Goal: Task Accomplishment & Management: Manage account settings

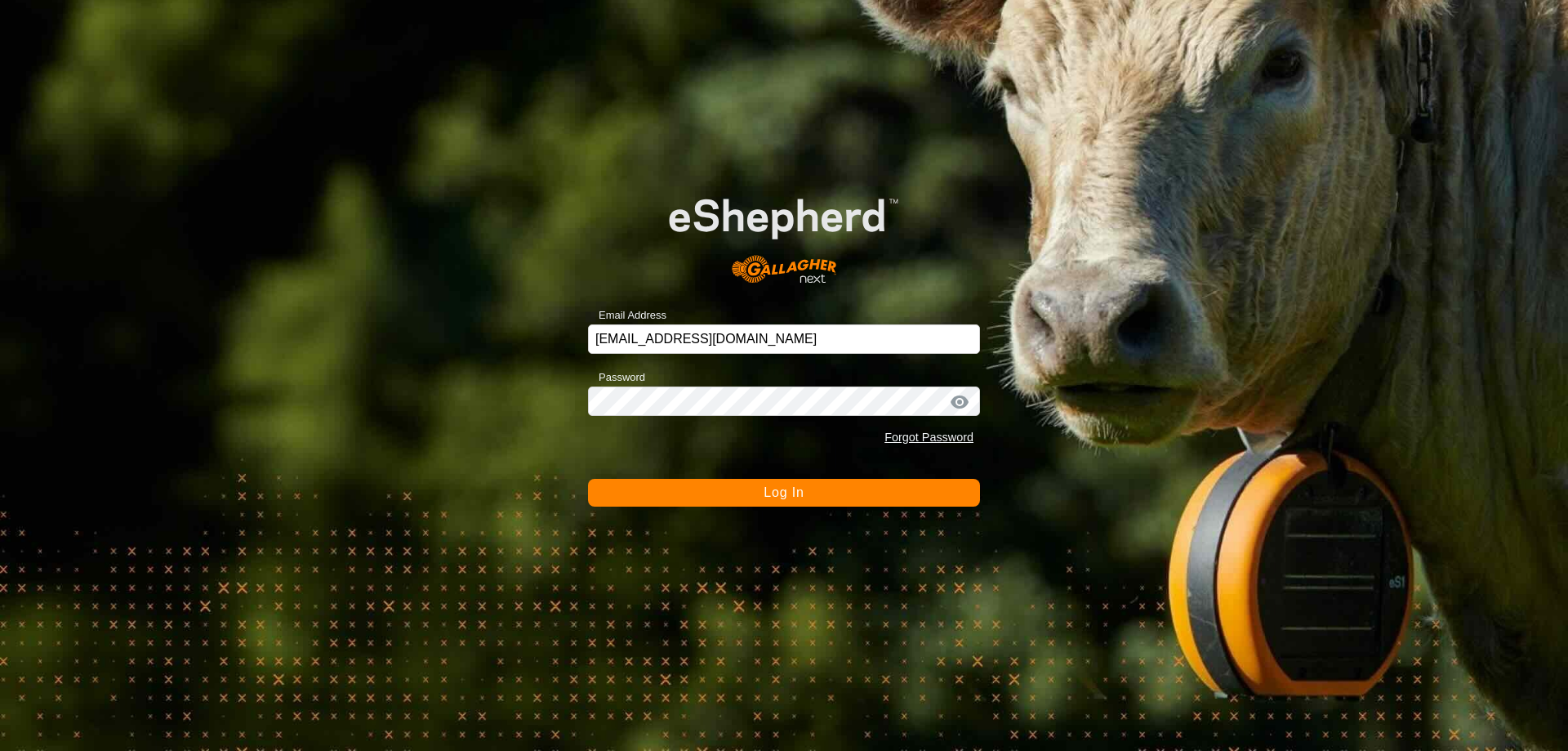
click at [745, 488] on button "Log In" at bounding box center [784, 493] width 392 height 28
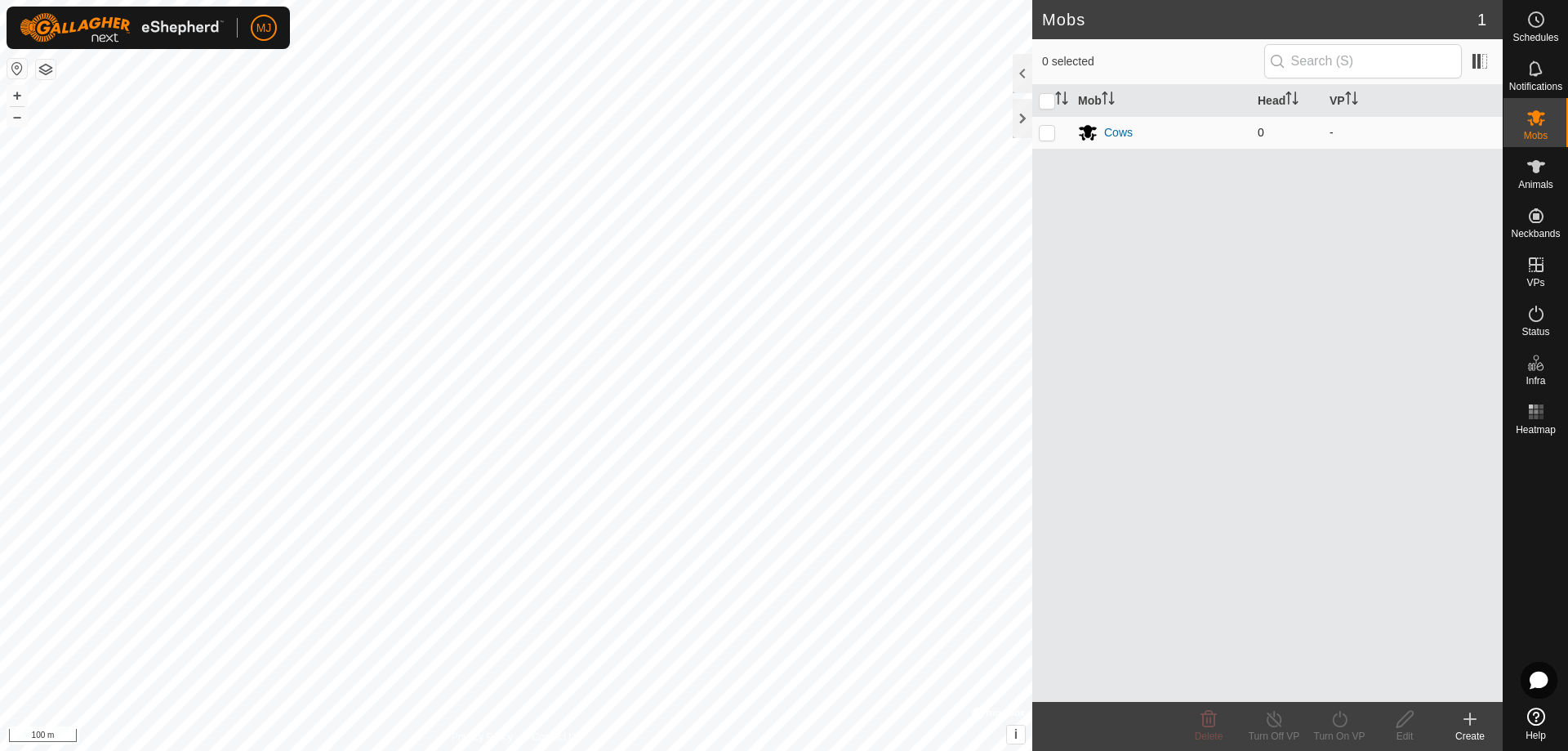
click at [1050, 138] on p-checkbox at bounding box center [1047, 132] width 17 height 13
checkbox input "true"
click at [1222, 723] on delete-svg-icon at bounding box center [1208, 719] width 65 height 19
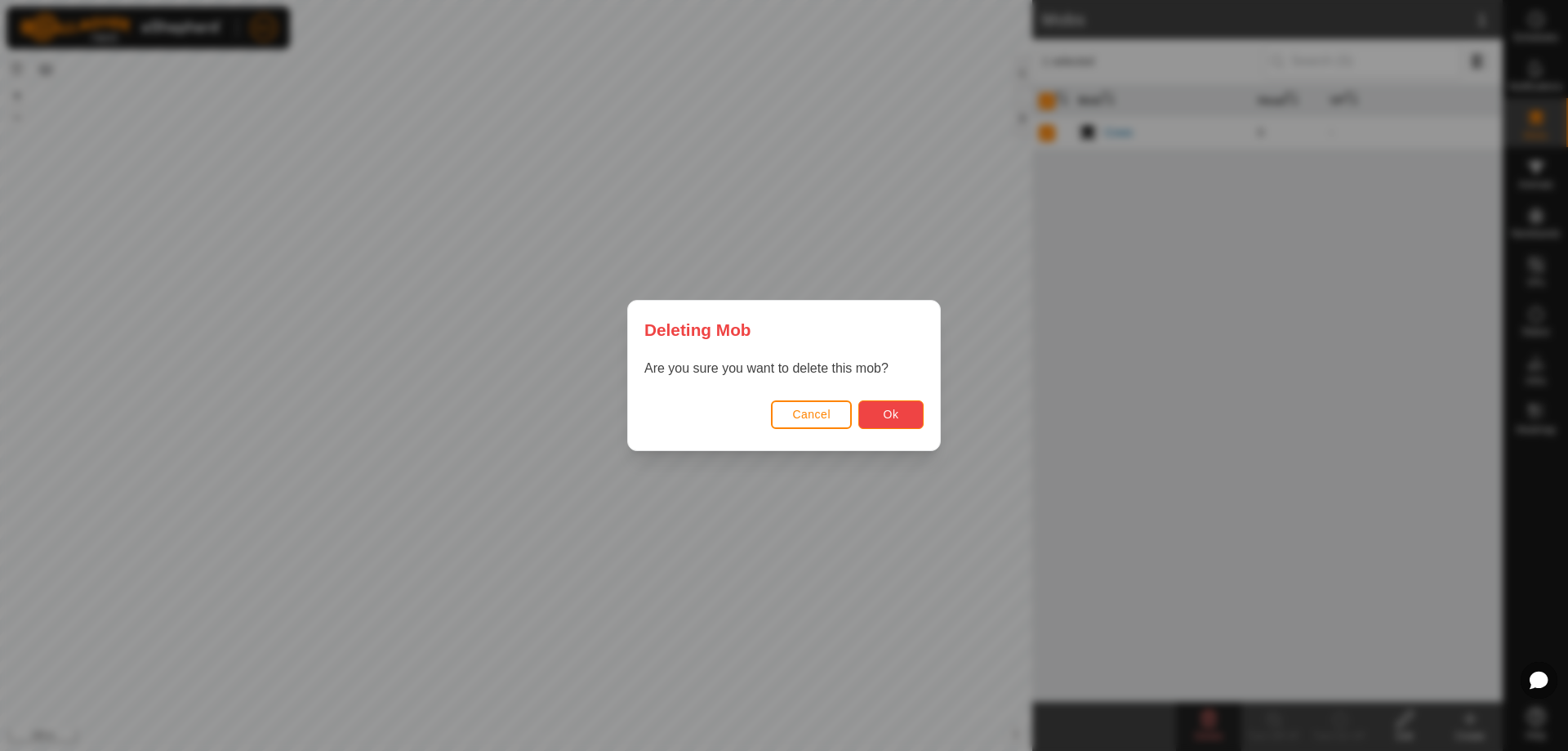
click at [879, 407] on button "Ok" at bounding box center [891, 414] width 65 height 28
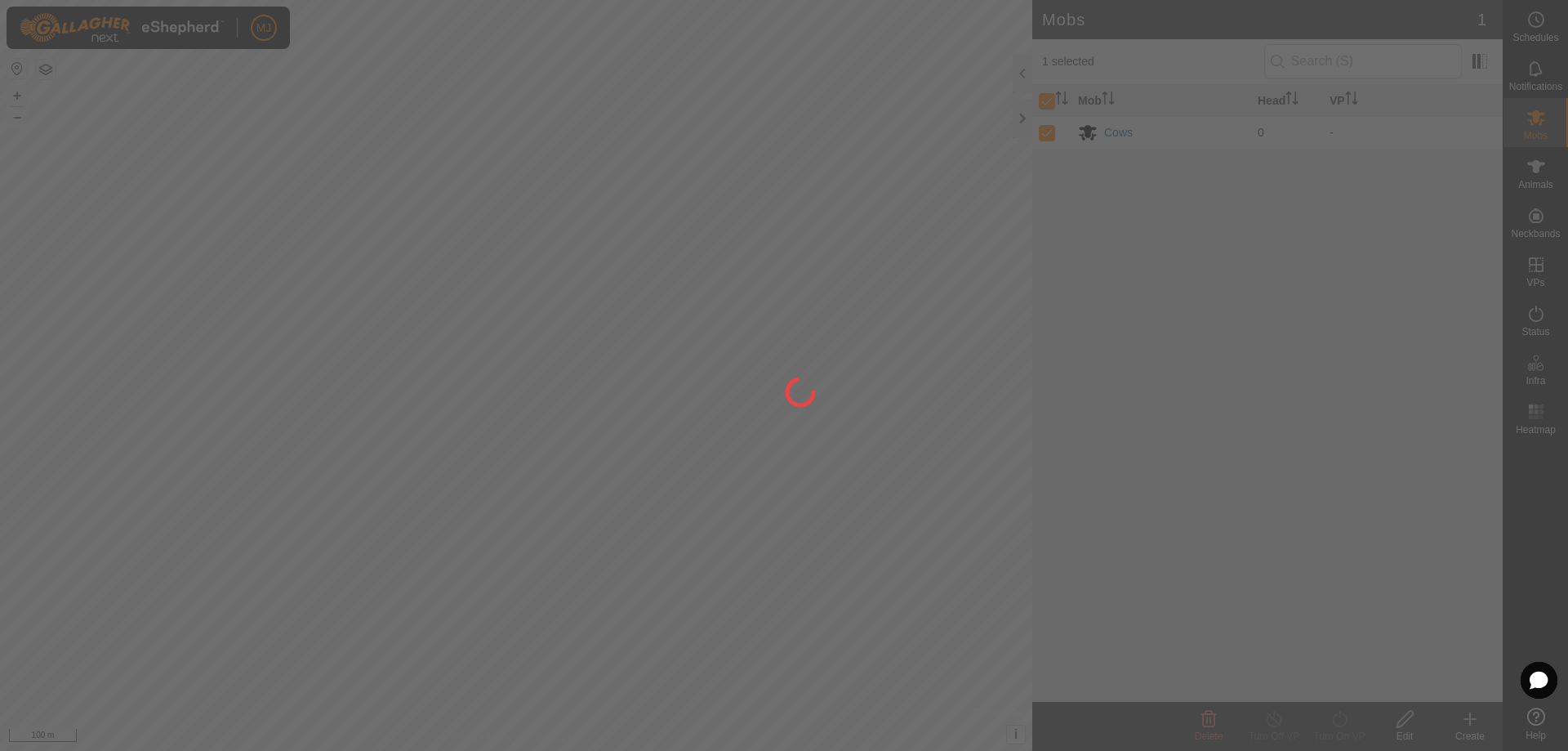
checkbox input "false"
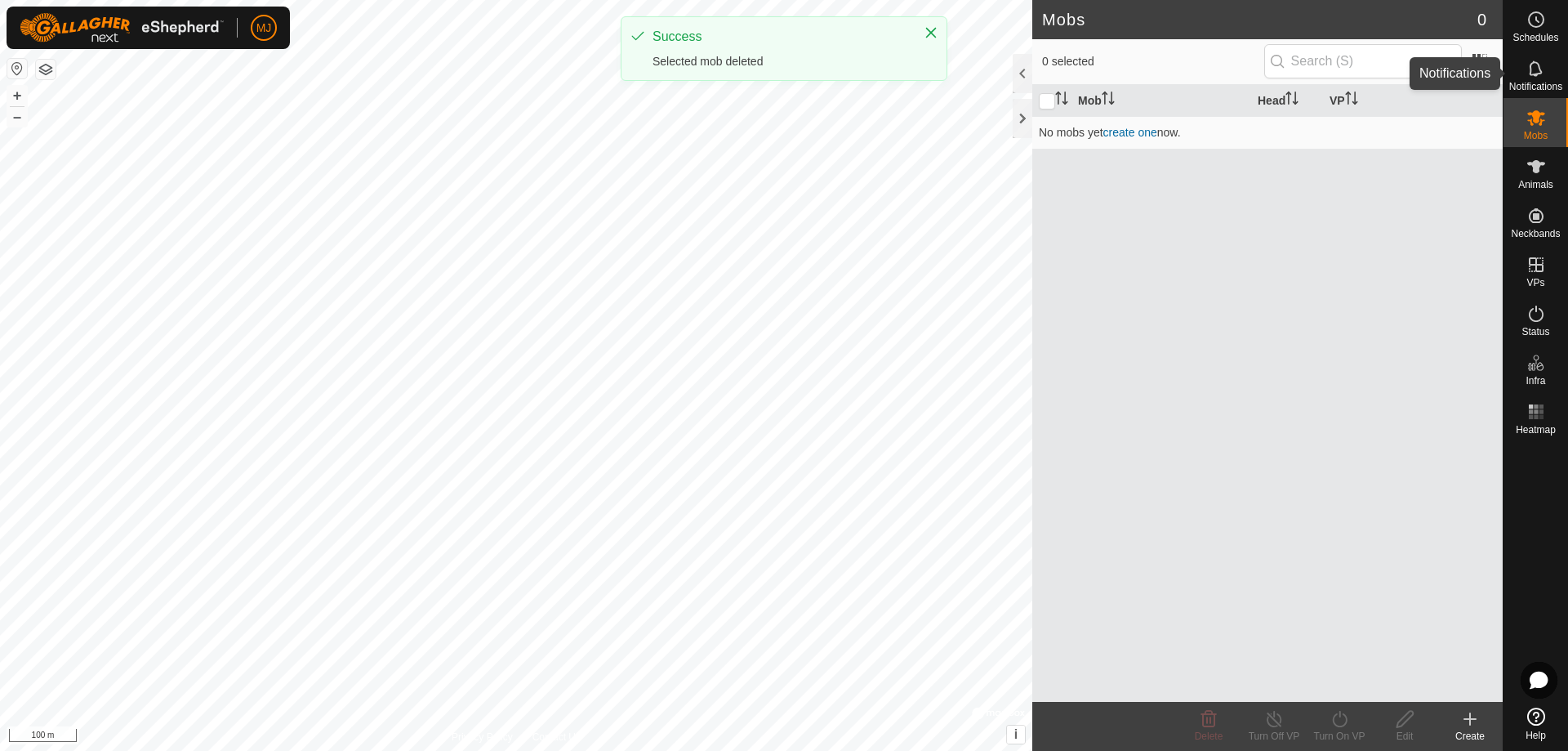
click at [1540, 78] on icon at bounding box center [1536, 68] width 19 height 19
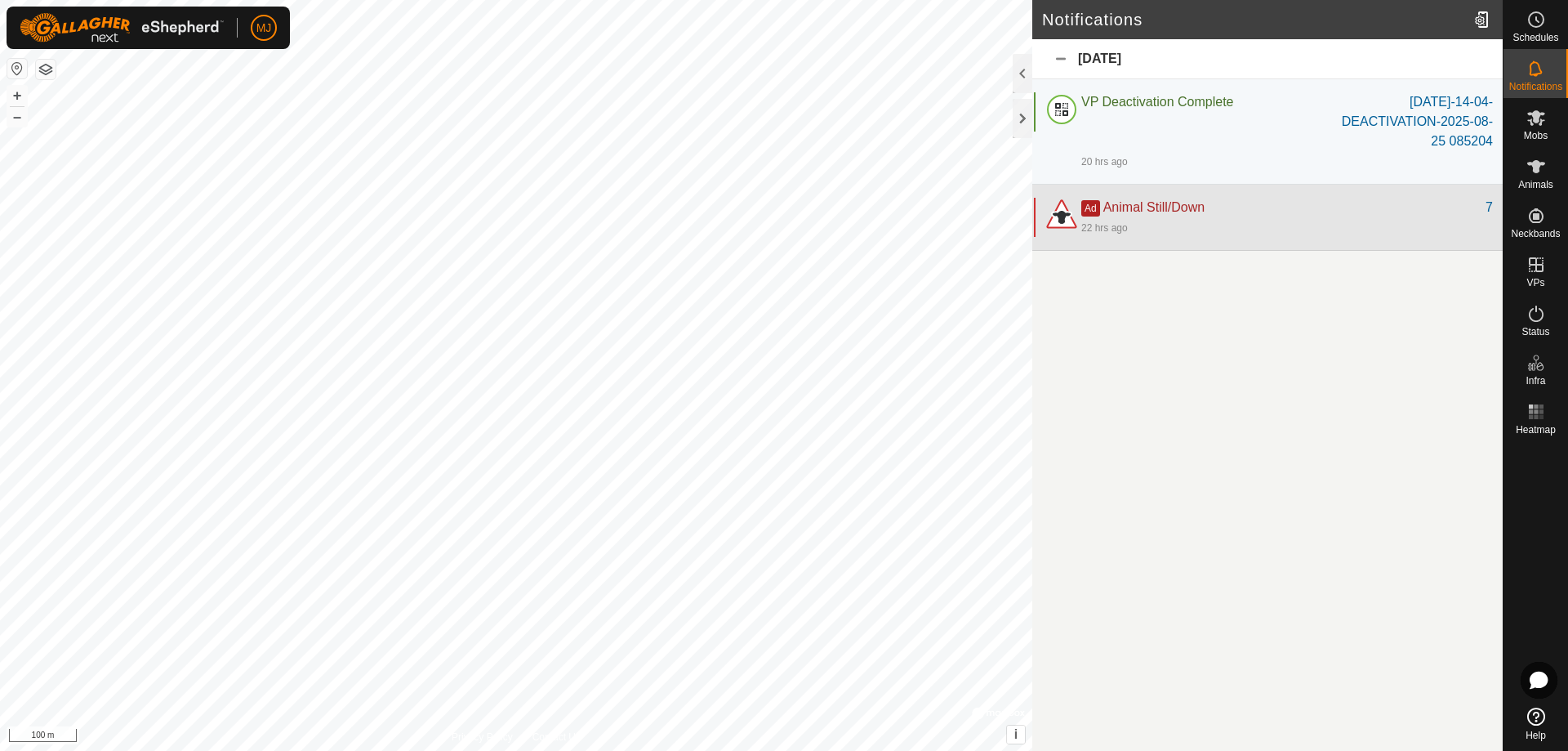
click at [1160, 220] on div "22 hrs ago" at bounding box center [1287, 227] width 412 height 19
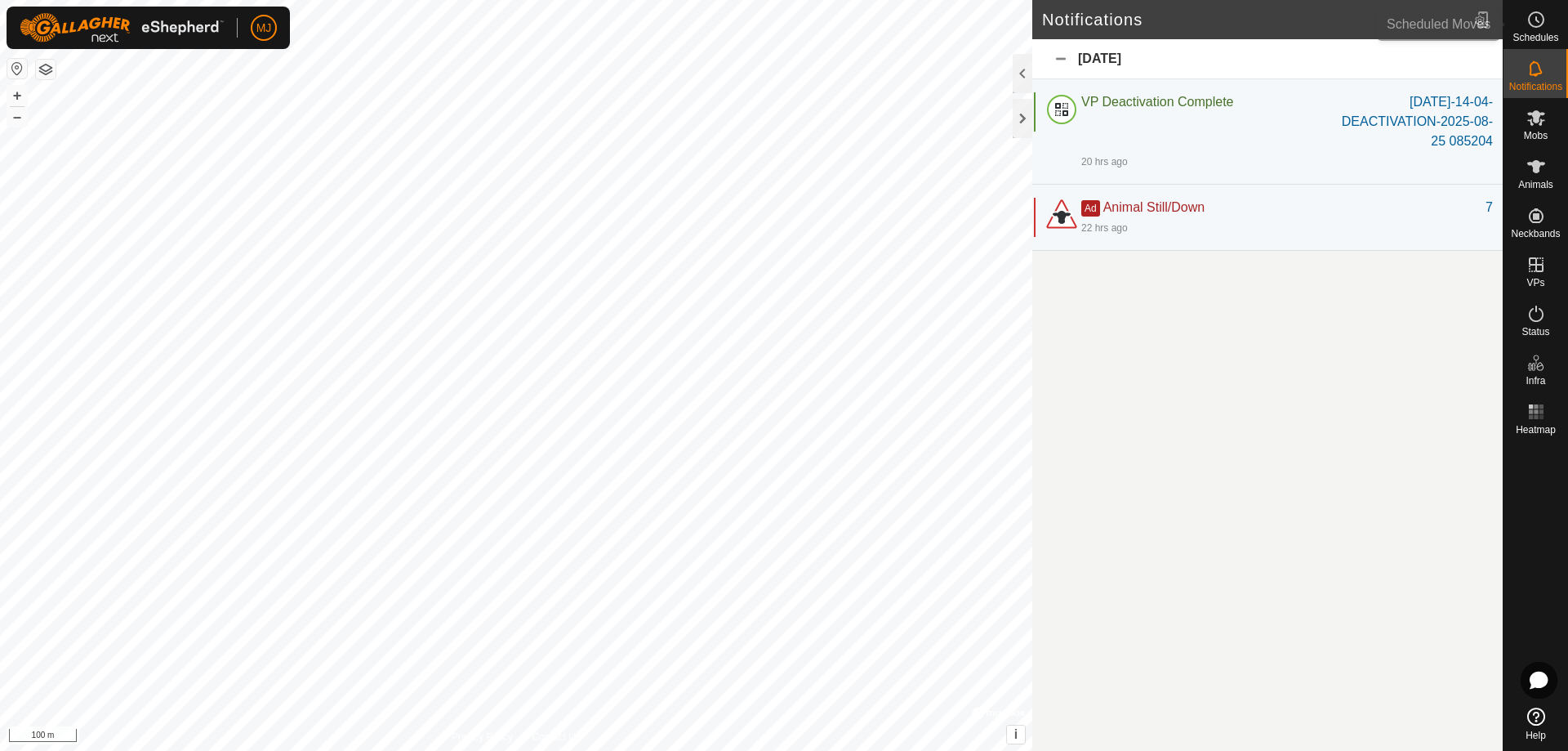
click at [1545, 27] on icon at bounding box center [1536, 19] width 19 height 19
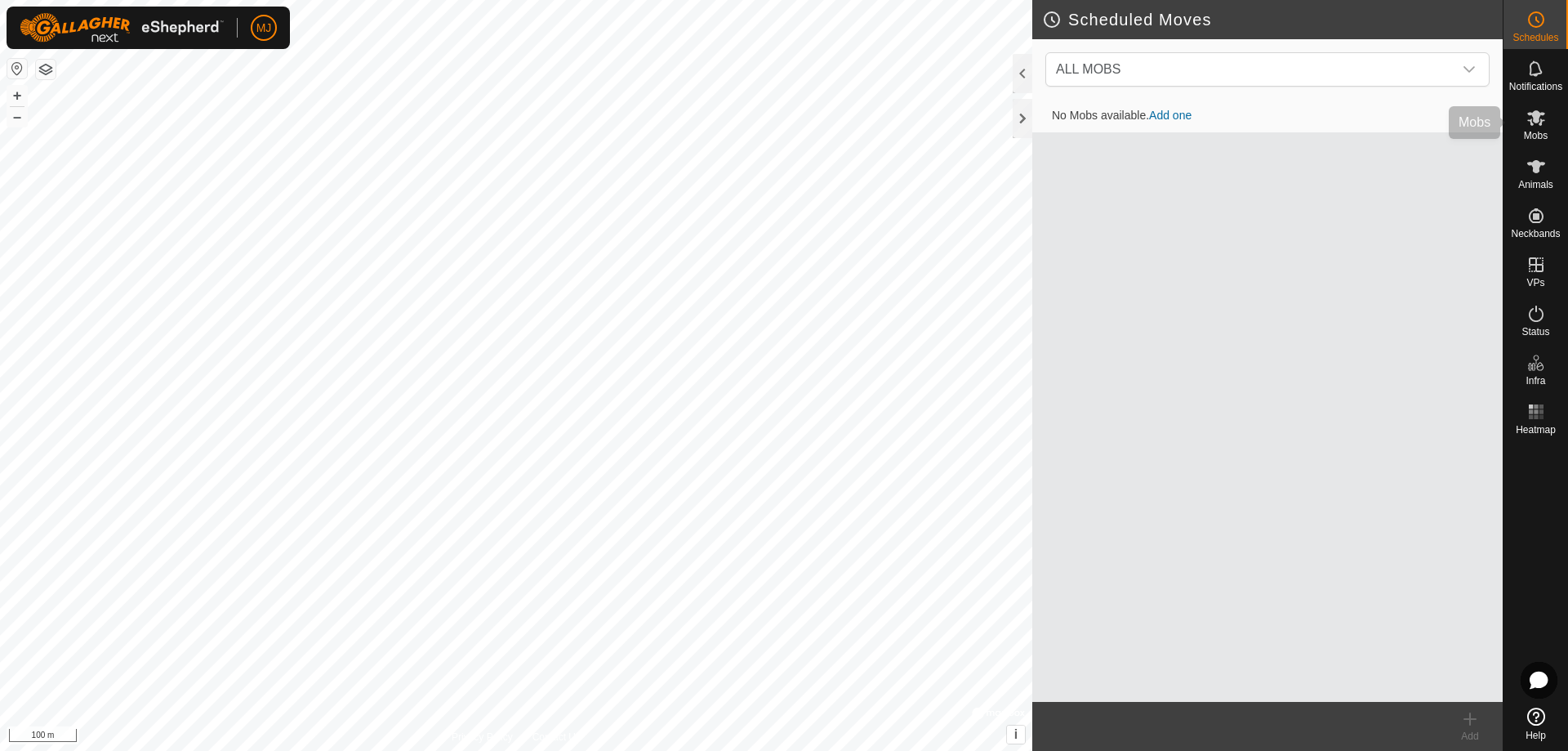
click at [1539, 113] on icon at bounding box center [1537, 118] width 18 height 16
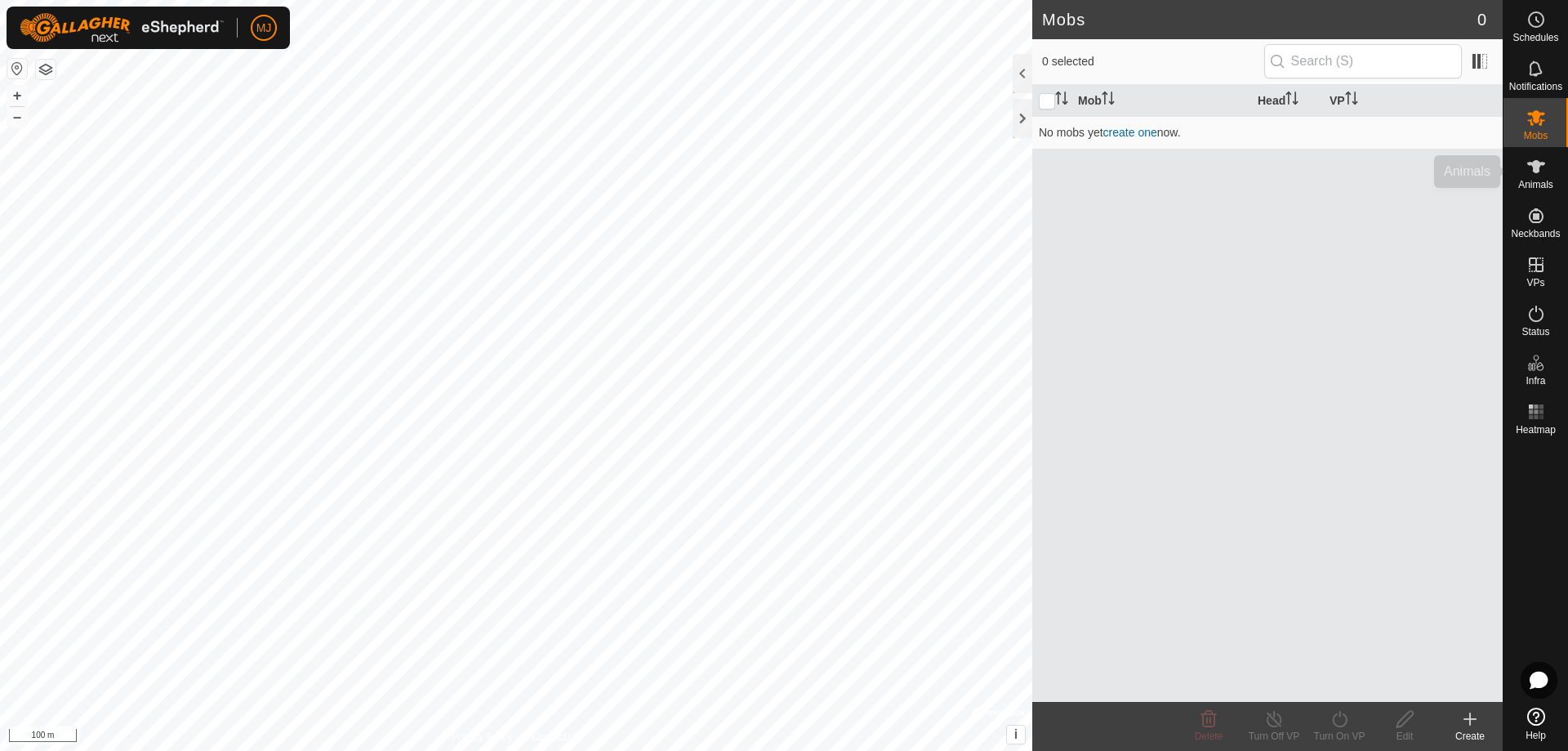
click at [1537, 175] on icon at bounding box center [1536, 166] width 19 height 19
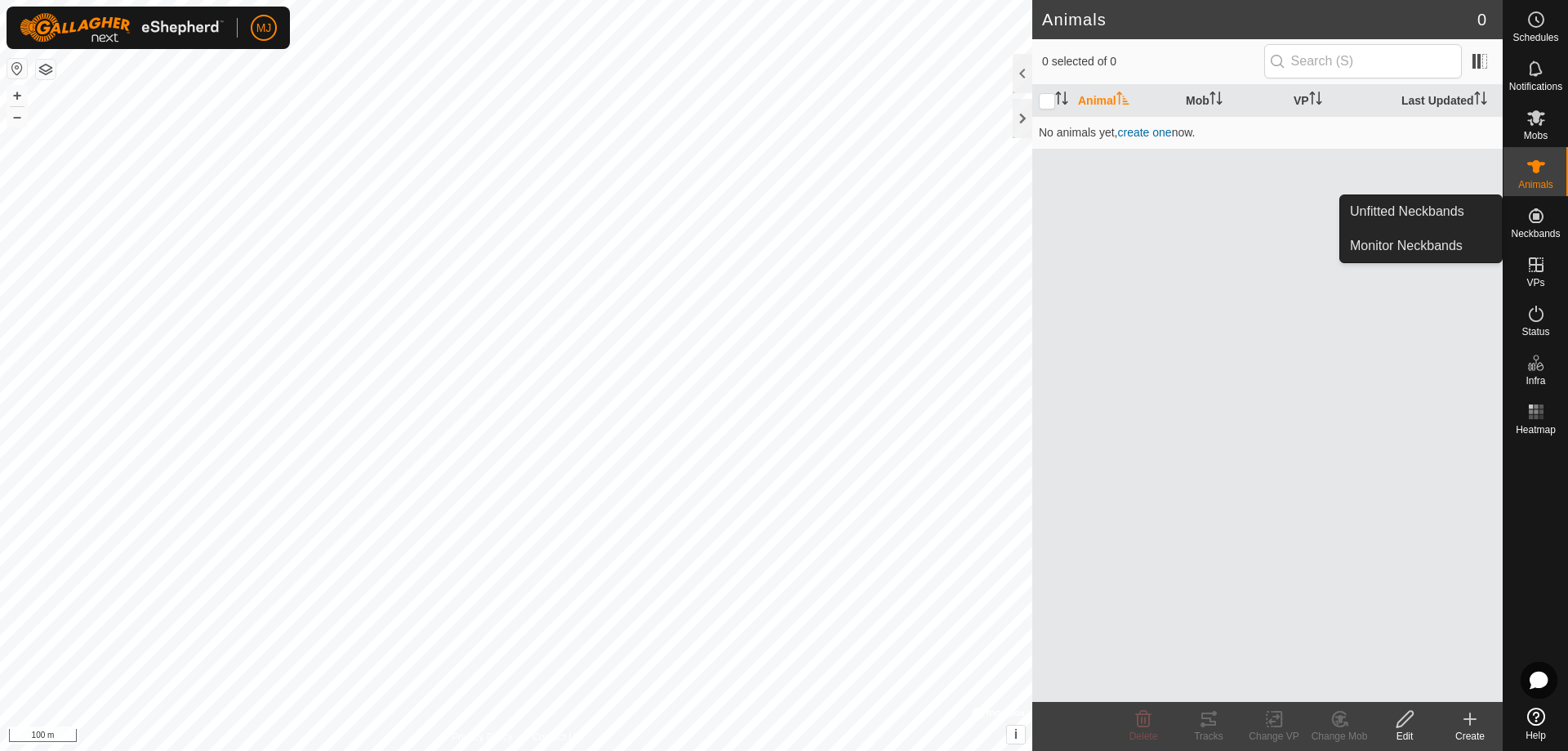
click at [1538, 214] on icon at bounding box center [1537, 216] width 15 height 15
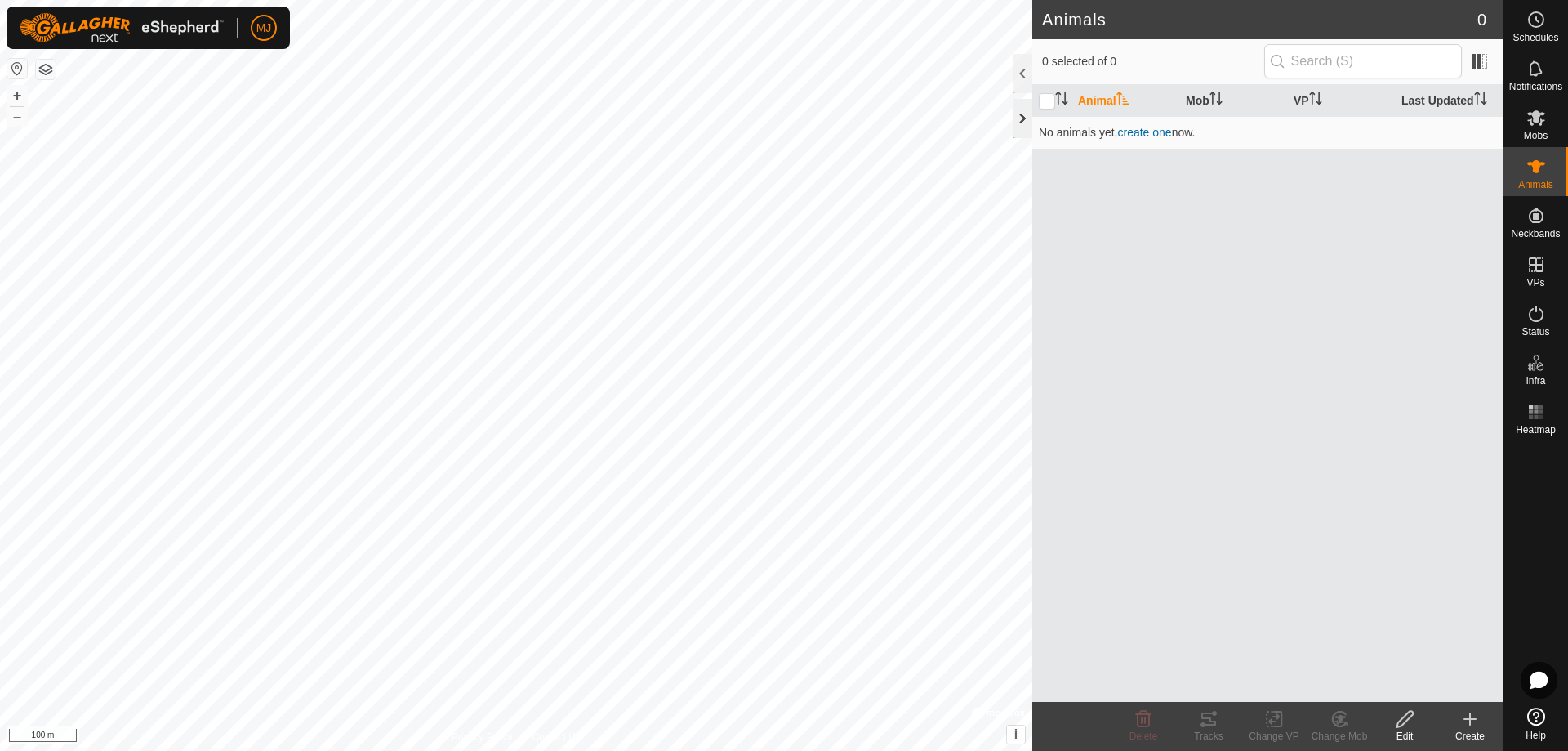
click at [1021, 108] on div at bounding box center [1022, 118] width 19 height 39
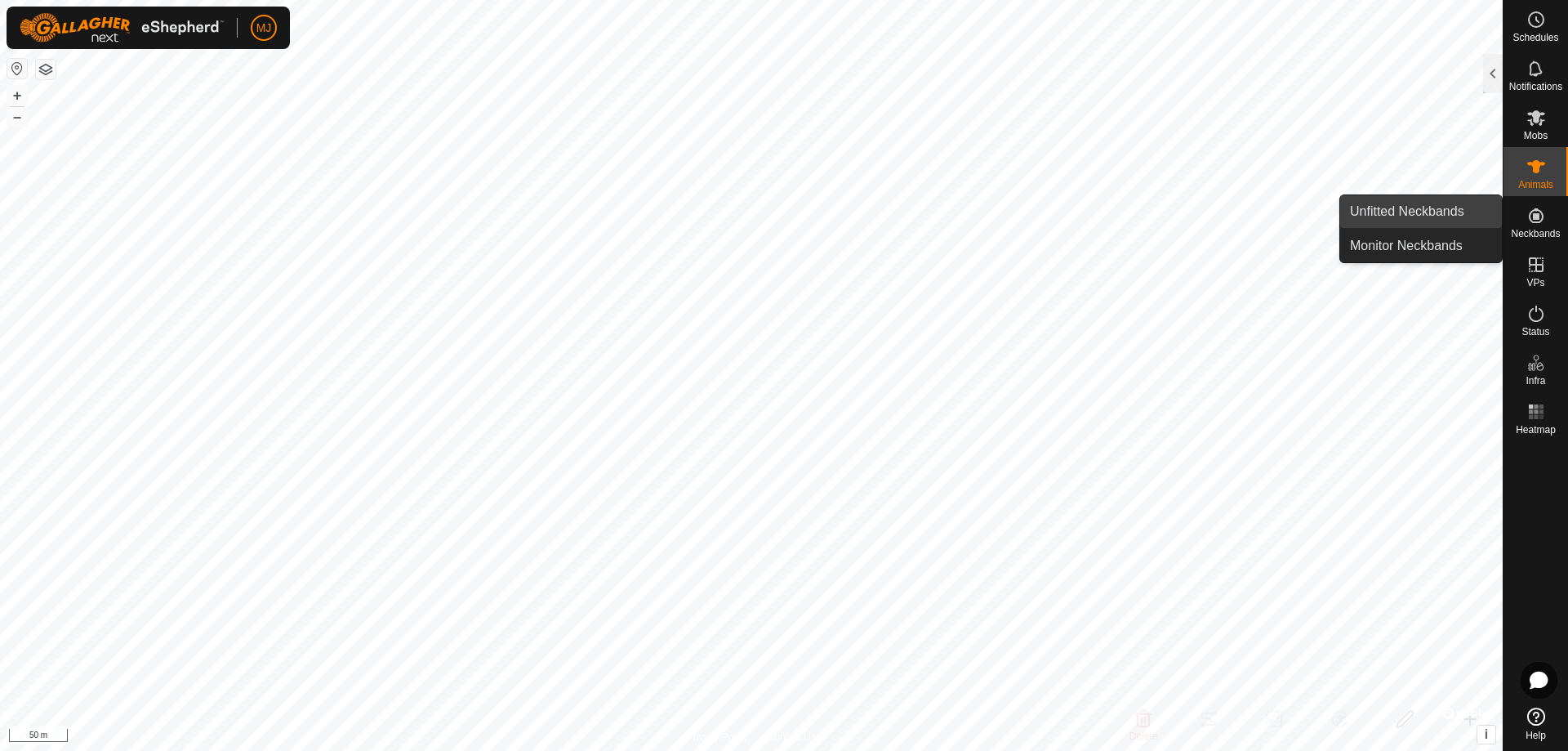
click at [1446, 212] on link "Unfitted Neckbands" at bounding box center [1421, 212] width 161 height 33
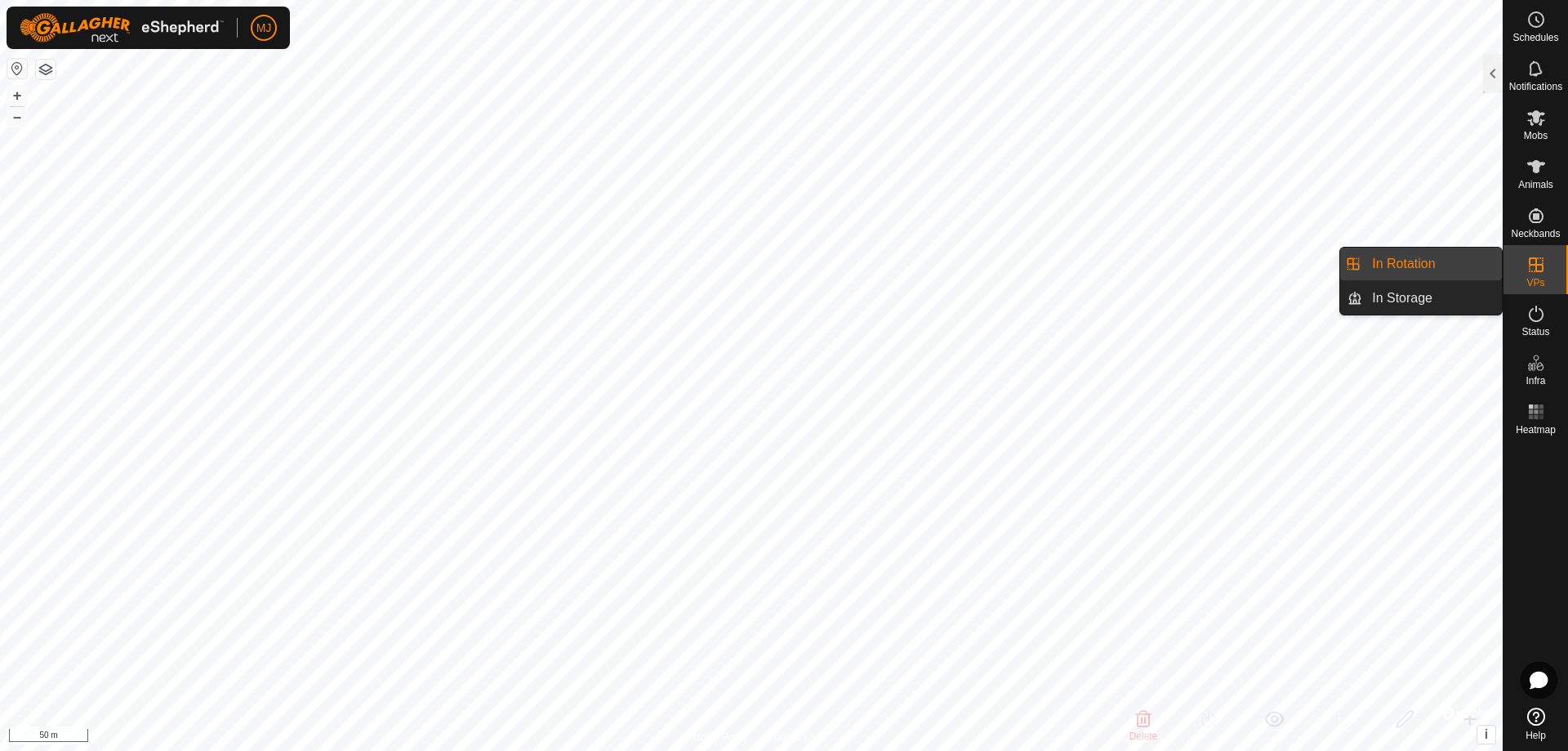
click at [1418, 255] on link "In Rotation" at bounding box center [1432, 264] width 139 height 33
click at [1427, 294] on link "In Storage" at bounding box center [1432, 298] width 139 height 33
click at [1544, 272] on icon at bounding box center [1536, 264] width 19 height 19
click at [1431, 258] on link "In Rotation" at bounding box center [1432, 264] width 139 height 33
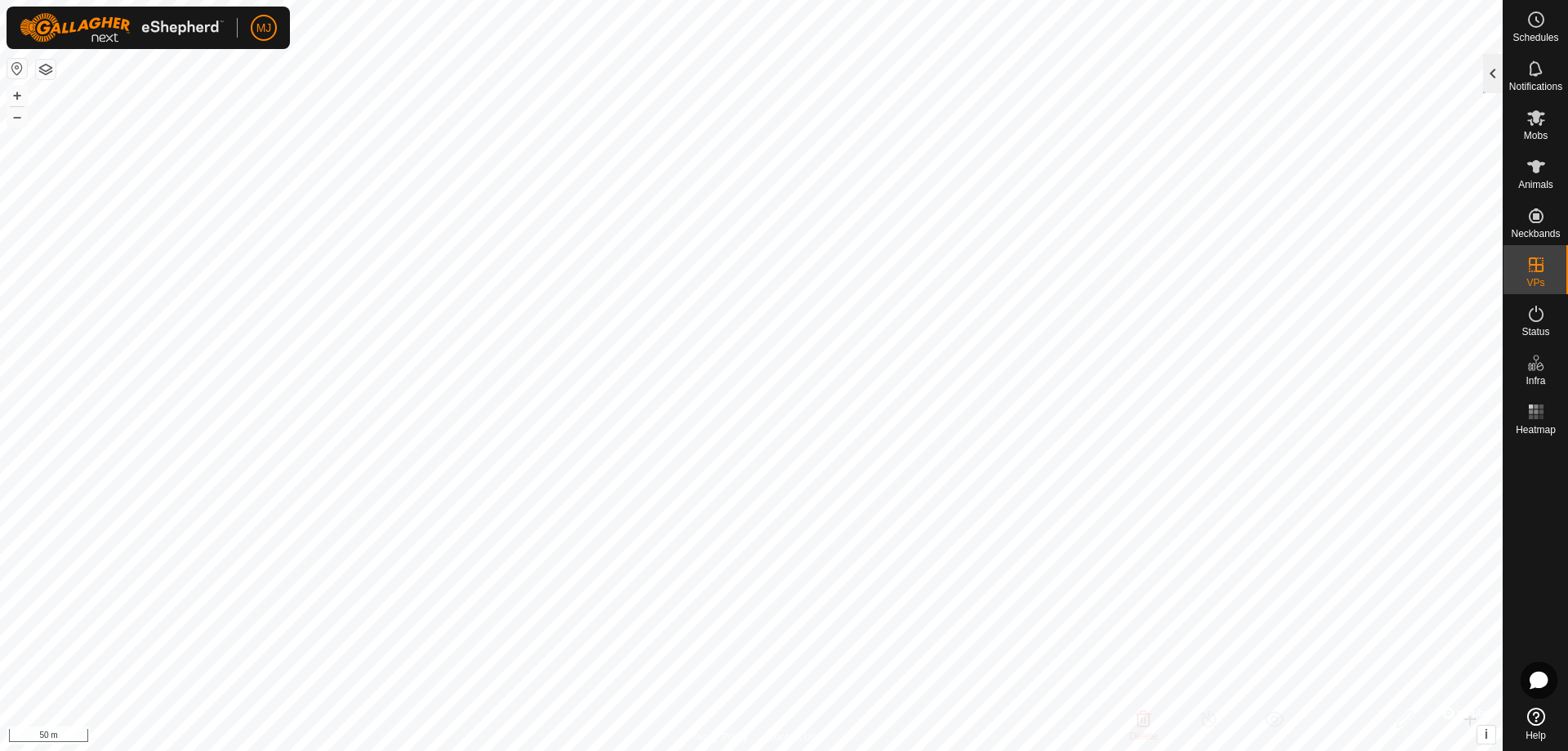
click at [1491, 84] on div at bounding box center [1493, 73] width 19 height 39
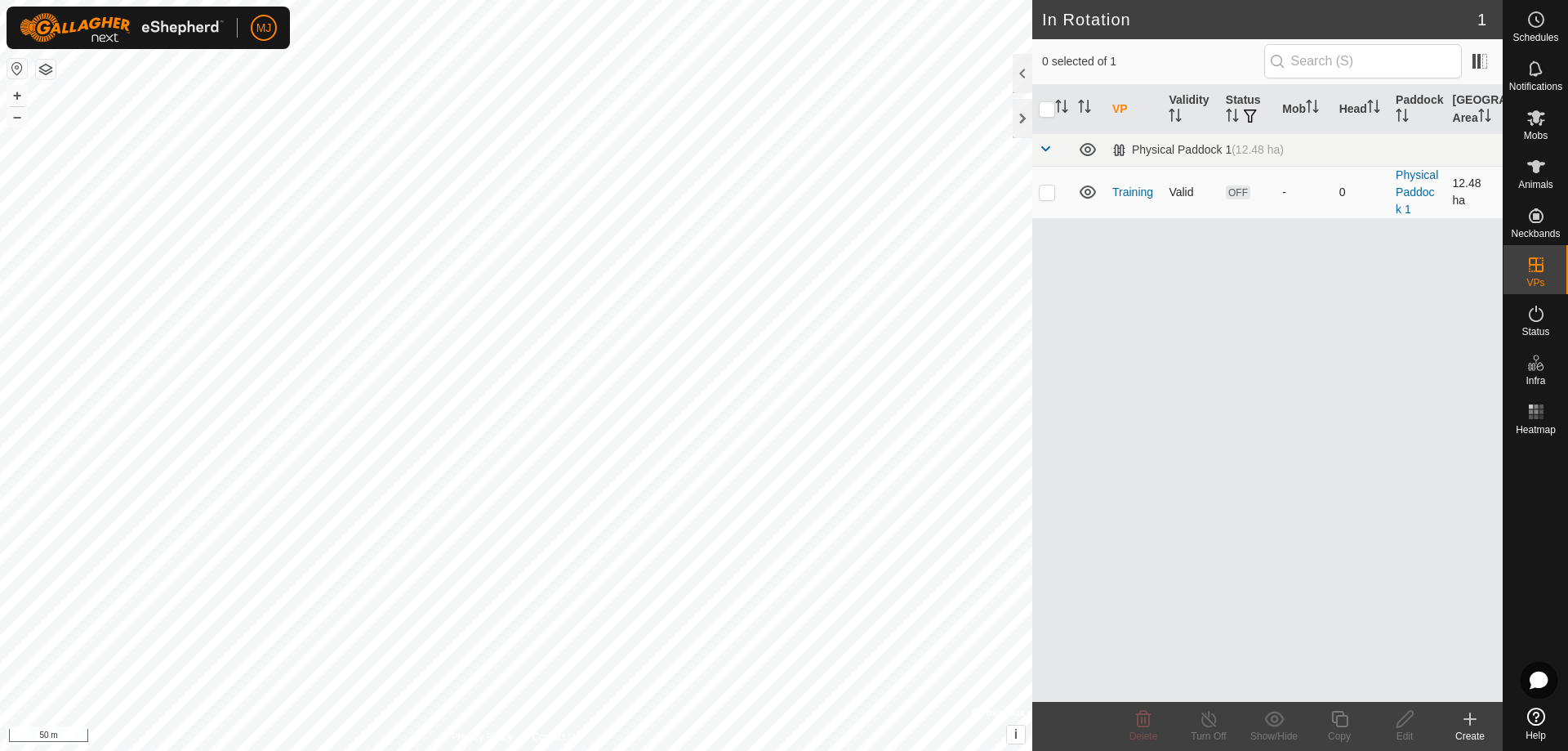
click at [1049, 195] on p-checkbox at bounding box center [1047, 192] width 17 height 13
checkbox input "true"
click at [1403, 728] on icon at bounding box center [1406, 719] width 20 height 19
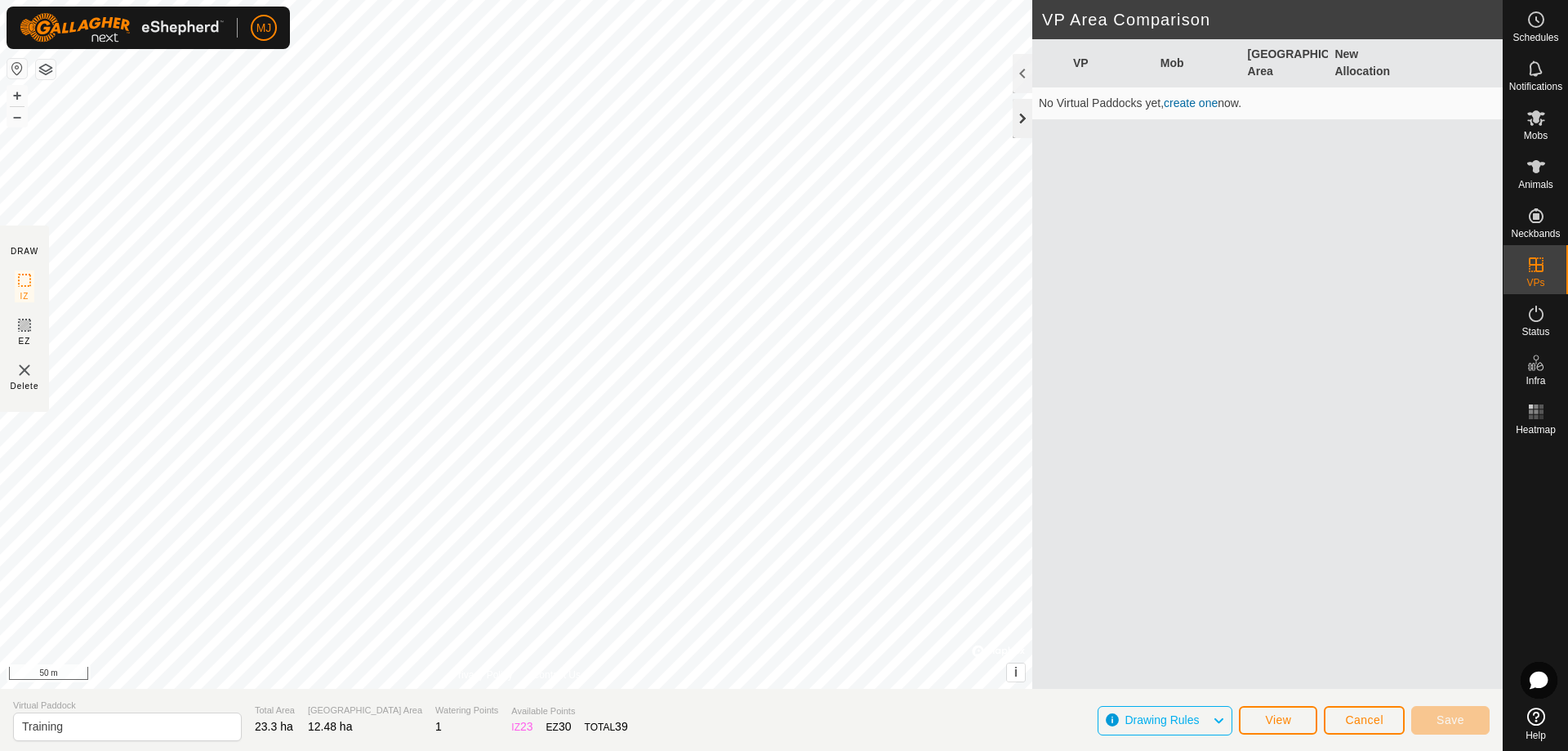
click at [1023, 120] on div at bounding box center [1022, 118] width 19 height 39
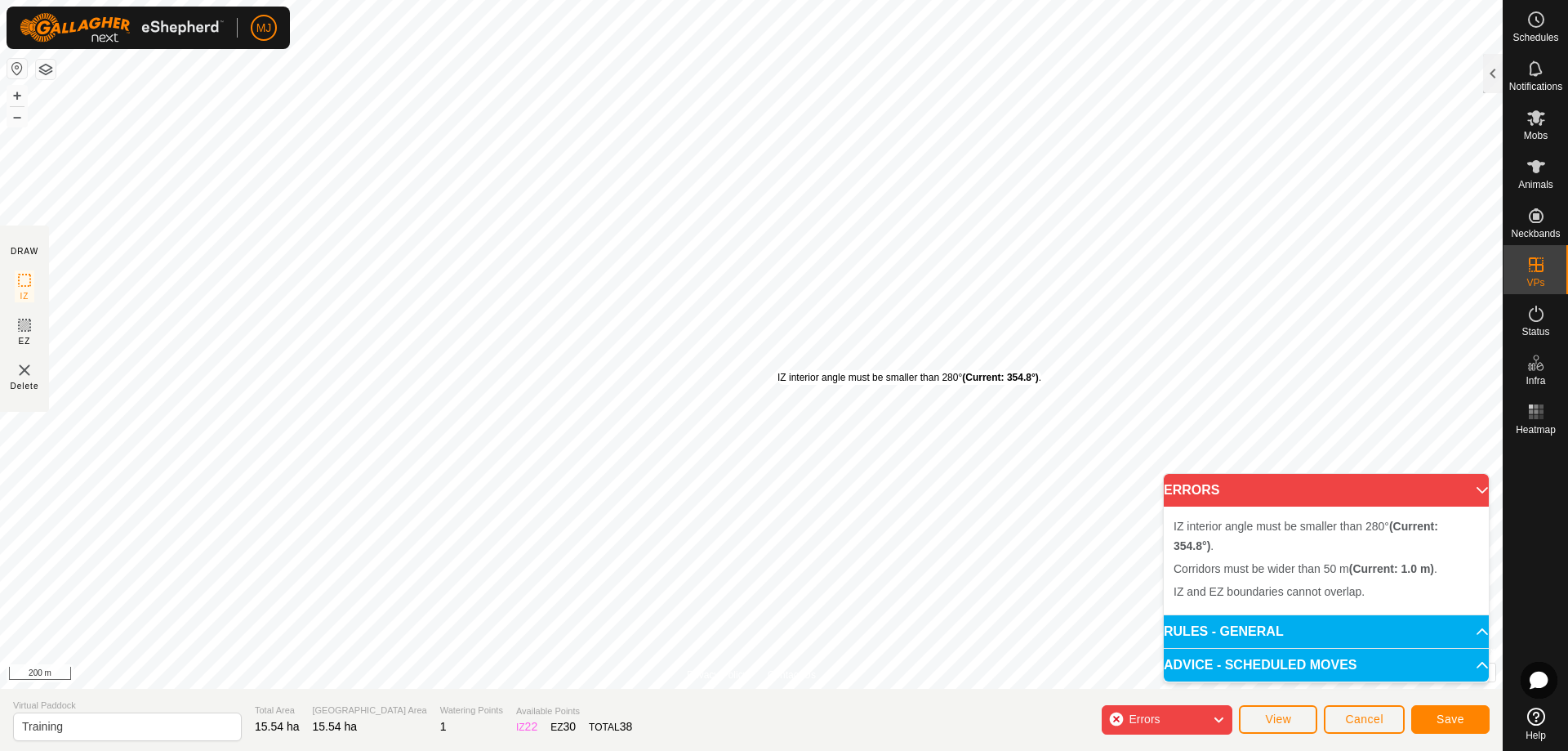
click at [778, 370] on div "IZ interior angle must be smaller than 280° (Current: 354.8°) ." at bounding box center [910, 377] width 264 height 15
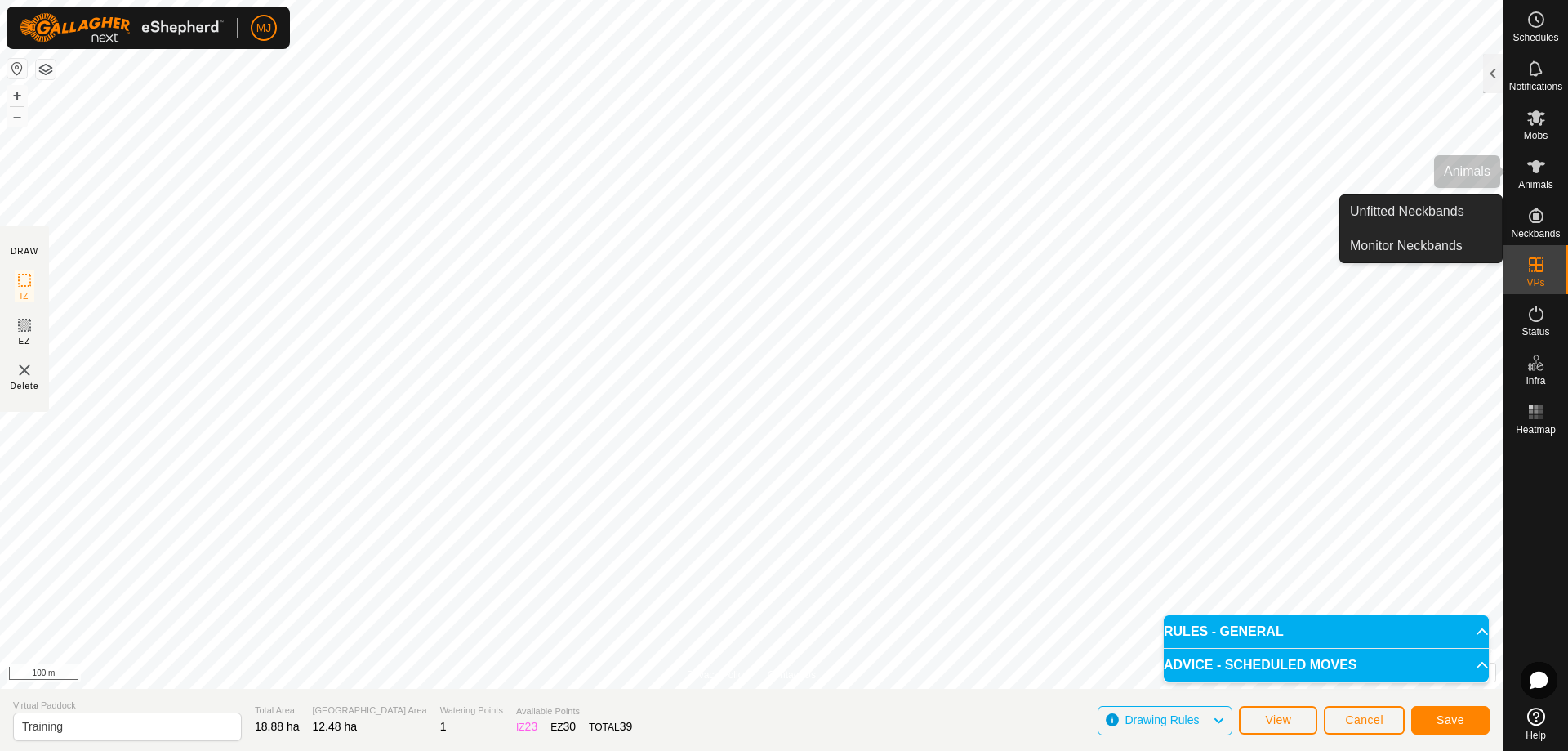
click at [1538, 175] on icon at bounding box center [1536, 166] width 19 height 19
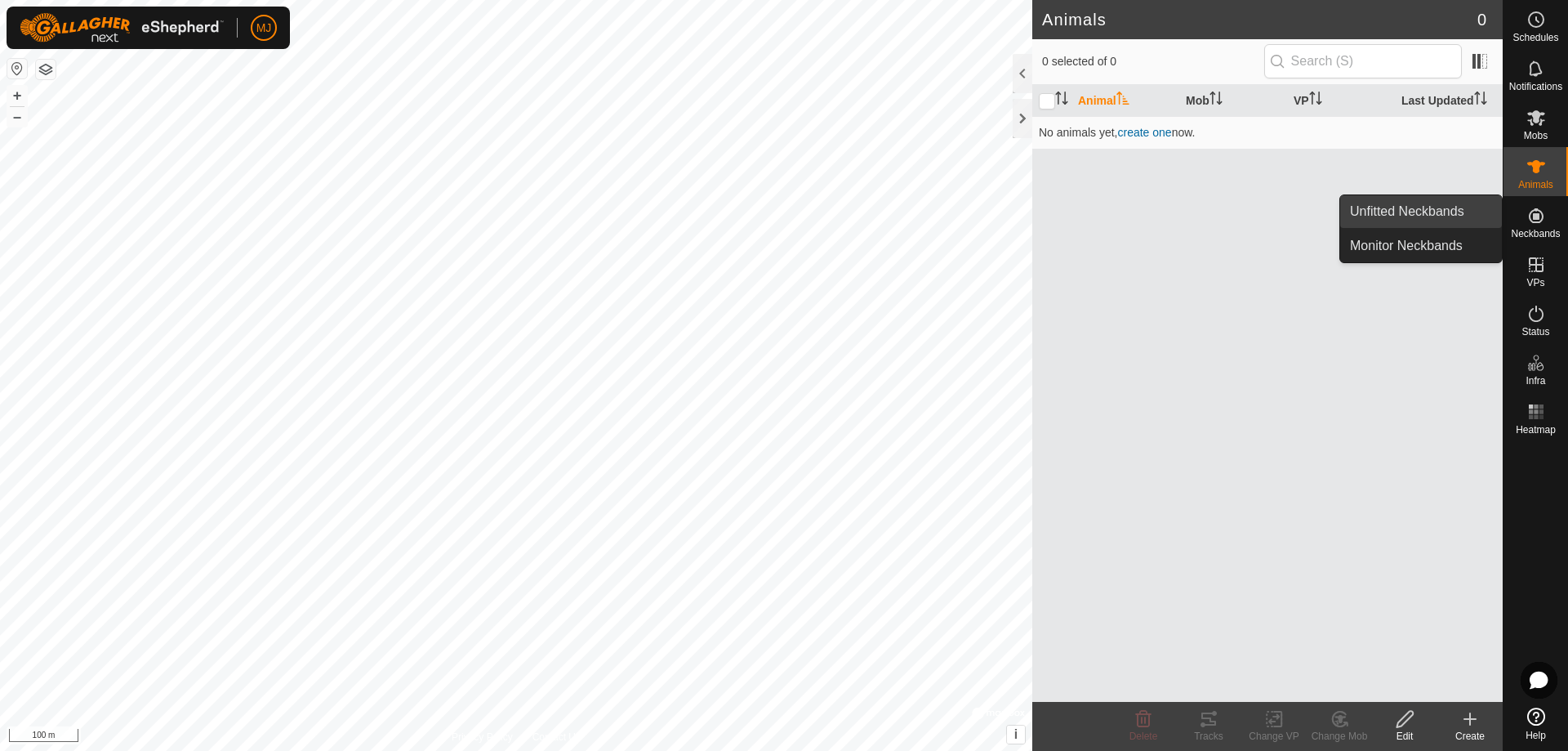
click at [1397, 200] on link "Unfitted Neckbands" at bounding box center [1421, 212] width 161 height 33
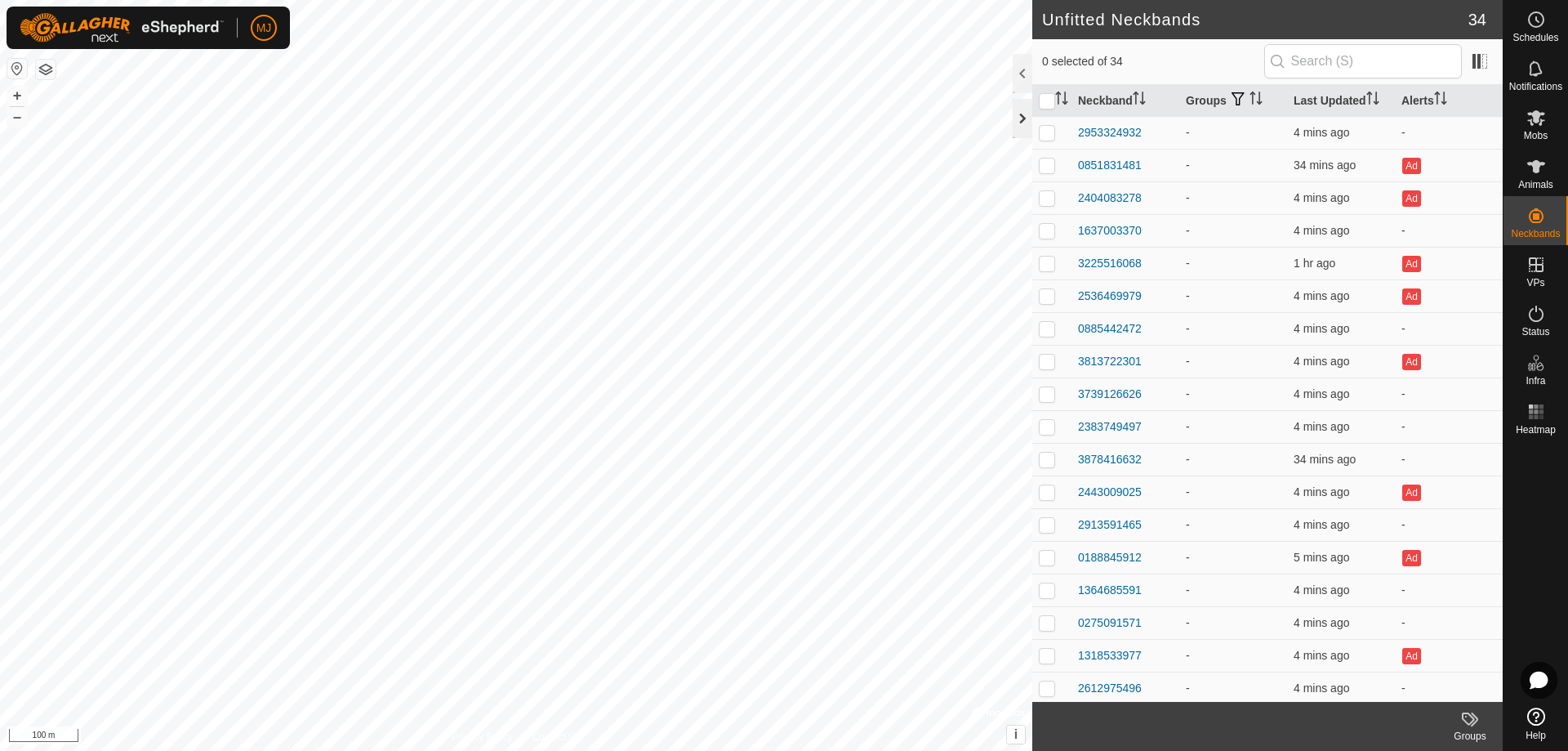
click at [1018, 119] on div at bounding box center [1022, 118] width 19 height 39
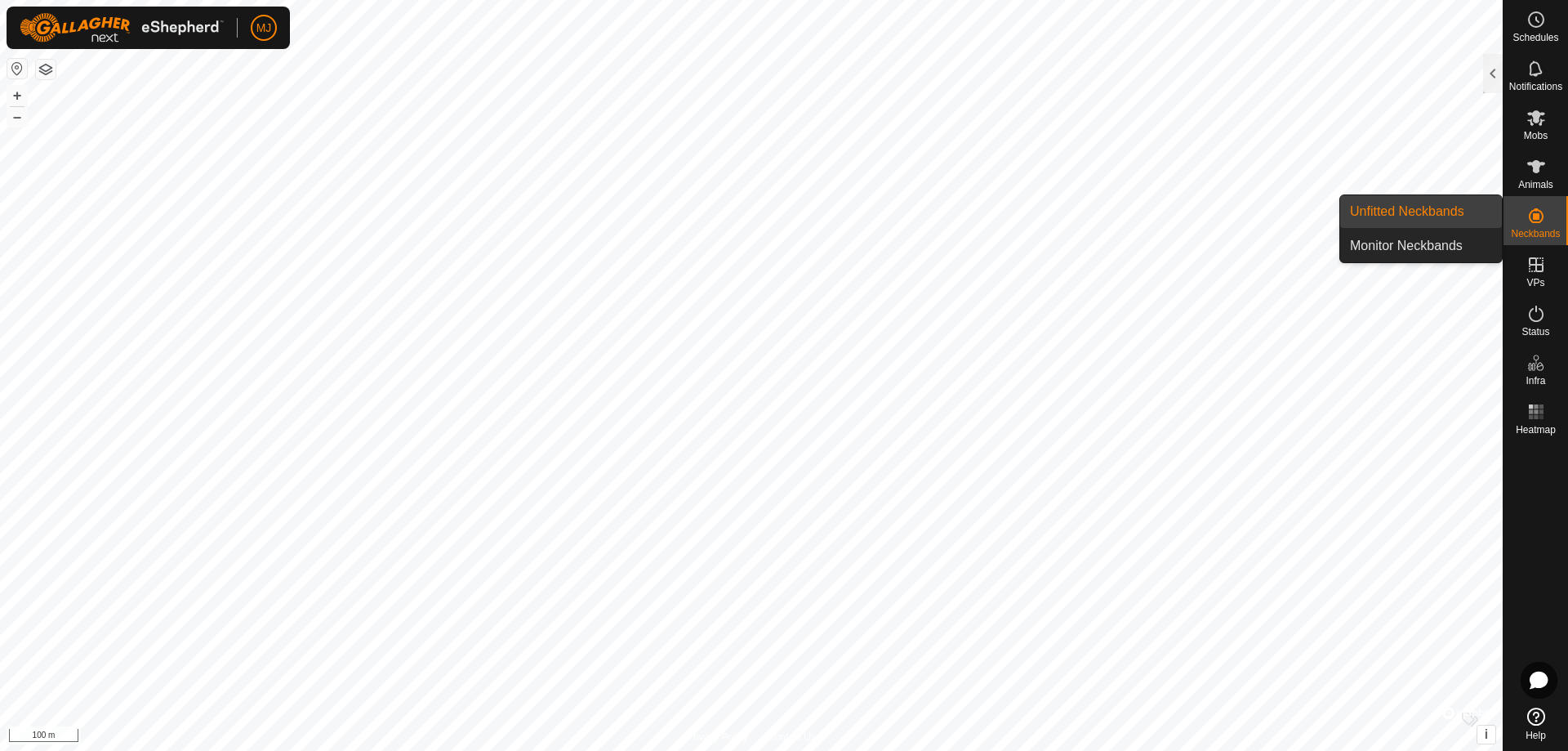
click at [1471, 203] on link "Unfitted Neckbands" at bounding box center [1421, 212] width 161 height 33
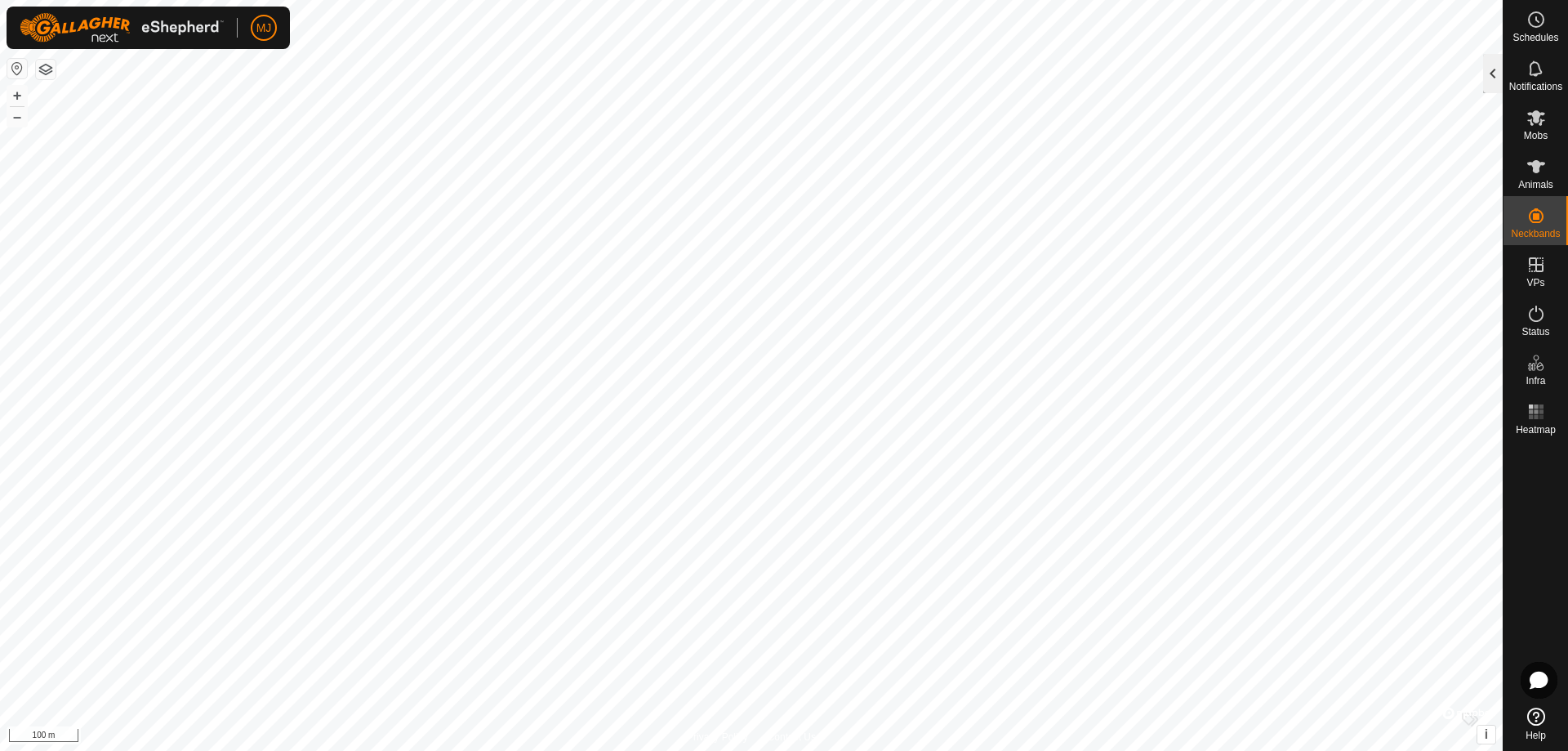
click at [1496, 72] on div at bounding box center [1493, 73] width 19 height 39
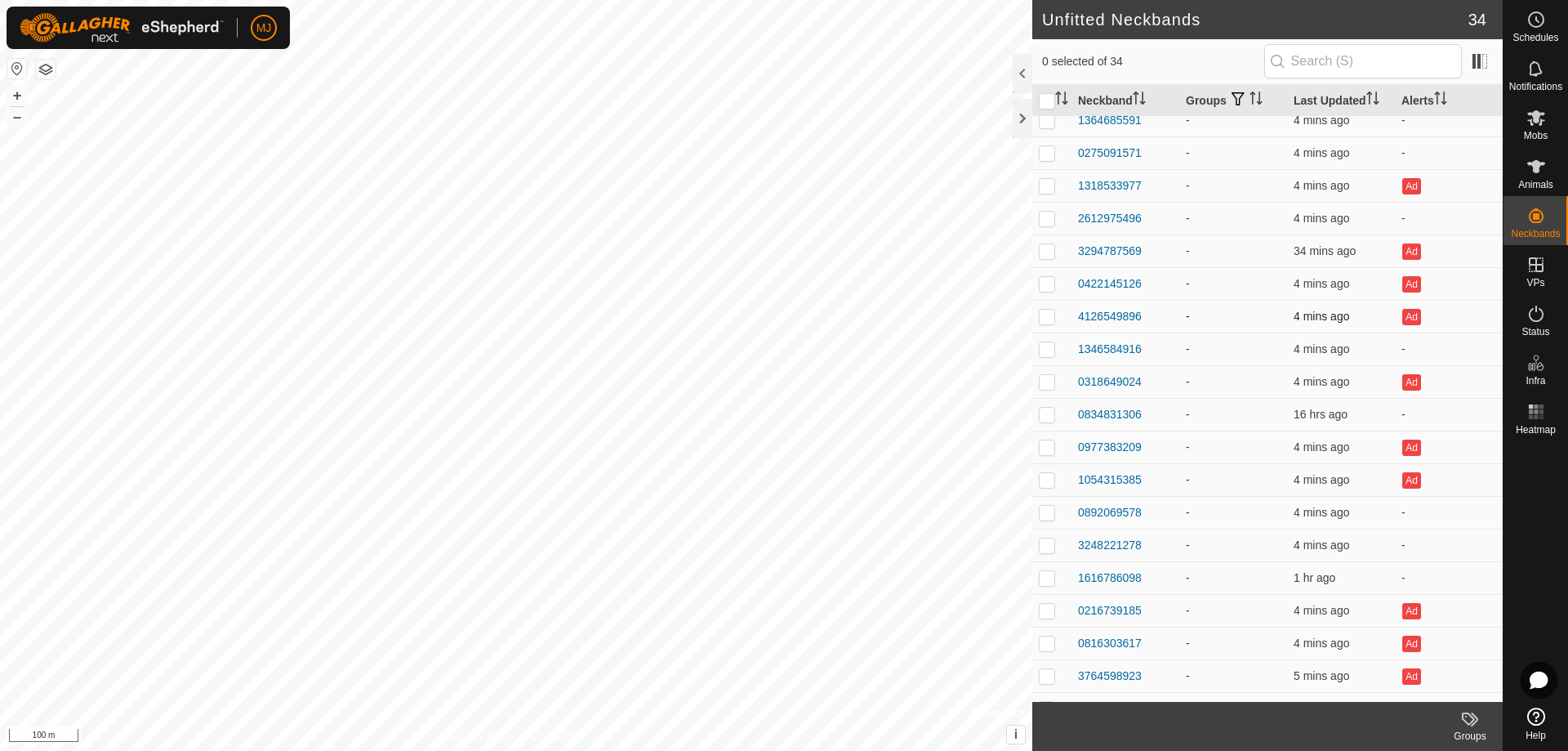
scroll to position [526, 0]
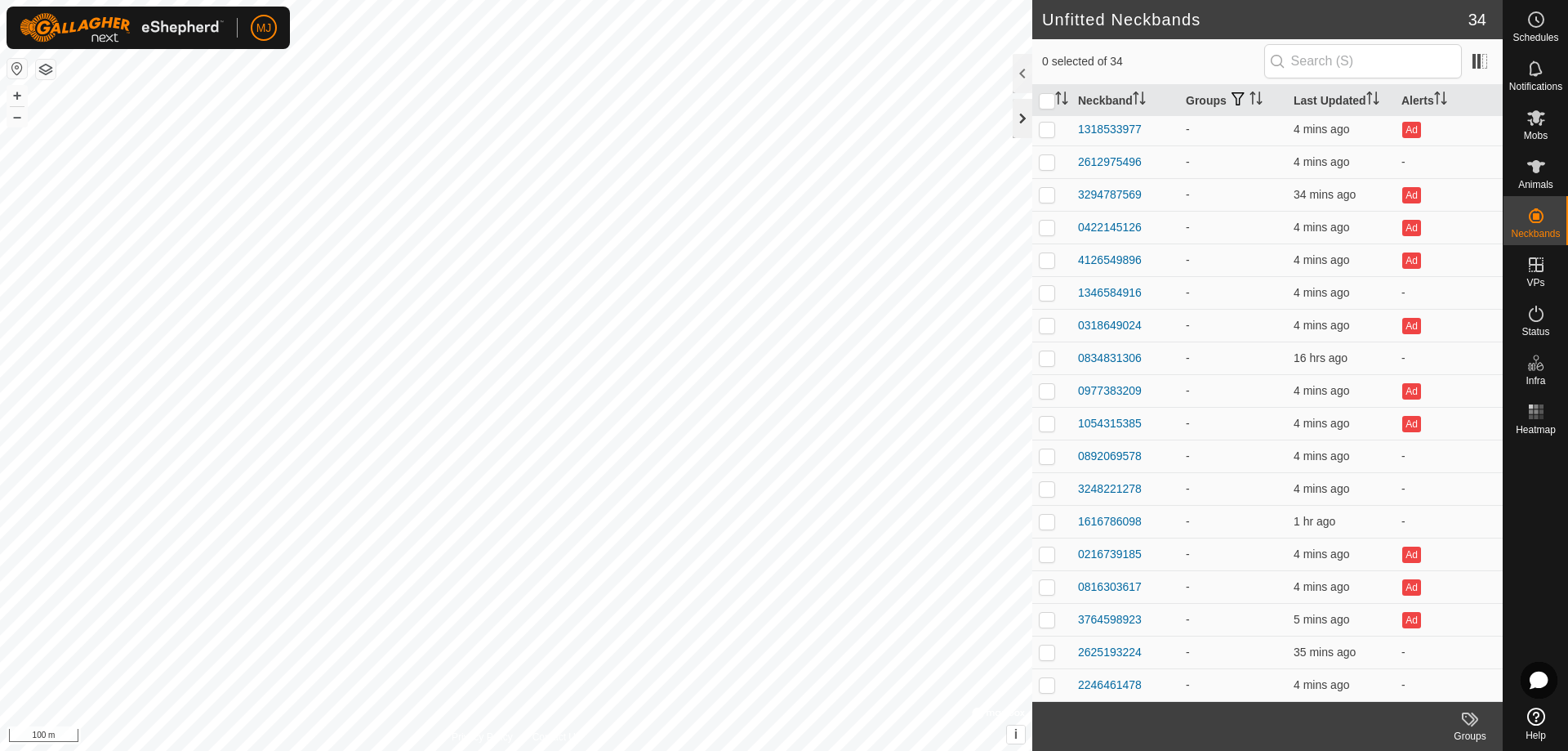
click at [1016, 130] on div at bounding box center [1022, 118] width 19 height 39
